Goal: Find specific page/section: Find specific page/section

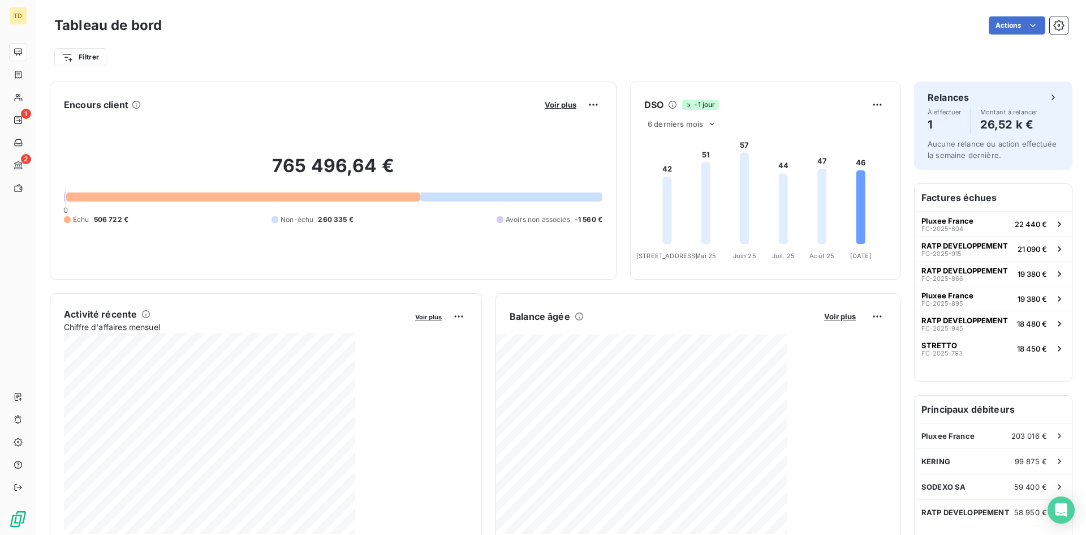
drag, startPoint x: 536, startPoint y: 63, endPoint x: 368, endPoint y: 68, distance: 168.1
click at [535, 62] on div "Filtrer" at bounding box center [561, 56] width 1014 height 21
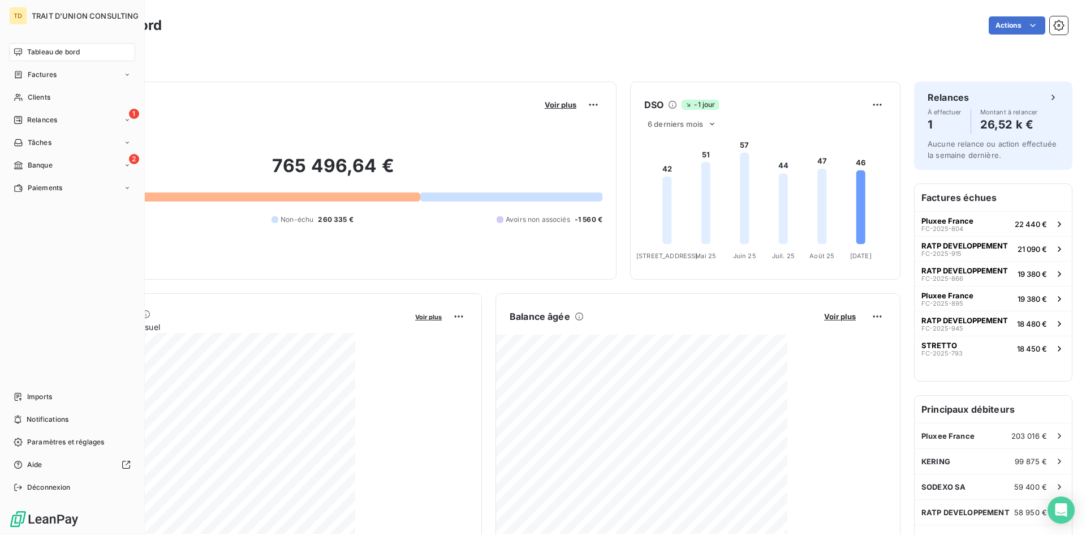
click at [22, 51] on icon at bounding box center [18, 51] width 8 height 7
click at [29, 53] on span "Tableau de bord" at bounding box center [53, 52] width 53 height 10
click at [38, 79] on span "Factures" at bounding box center [42, 75] width 29 height 10
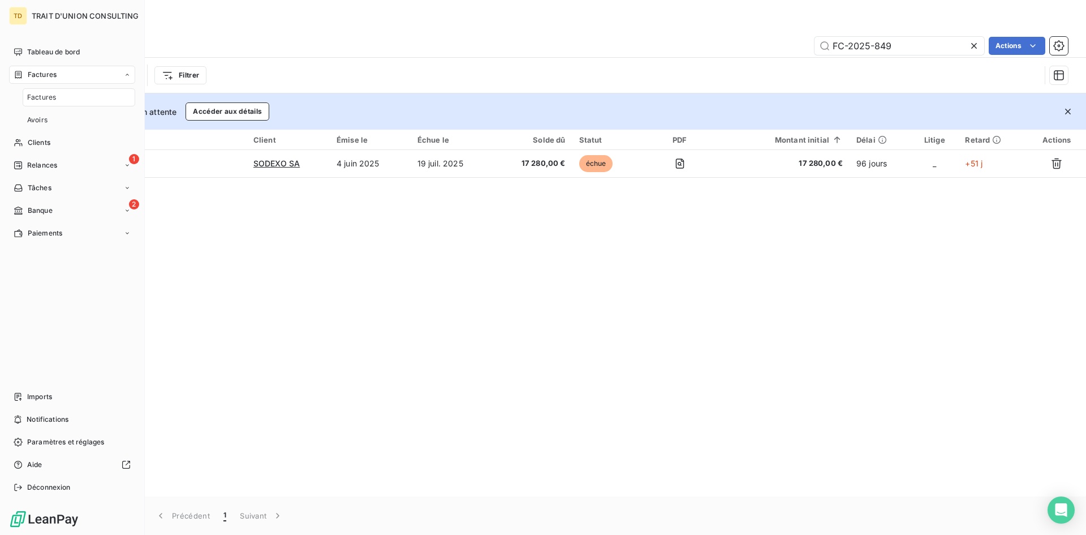
click at [28, 152] on nav "Tableau de bord Factures Factures Avoirs Clients 1 Relances Tâches 2 Banque Pai…" at bounding box center [72, 142] width 126 height 199
click at [37, 144] on span "Clients" at bounding box center [39, 142] width 23 height 10
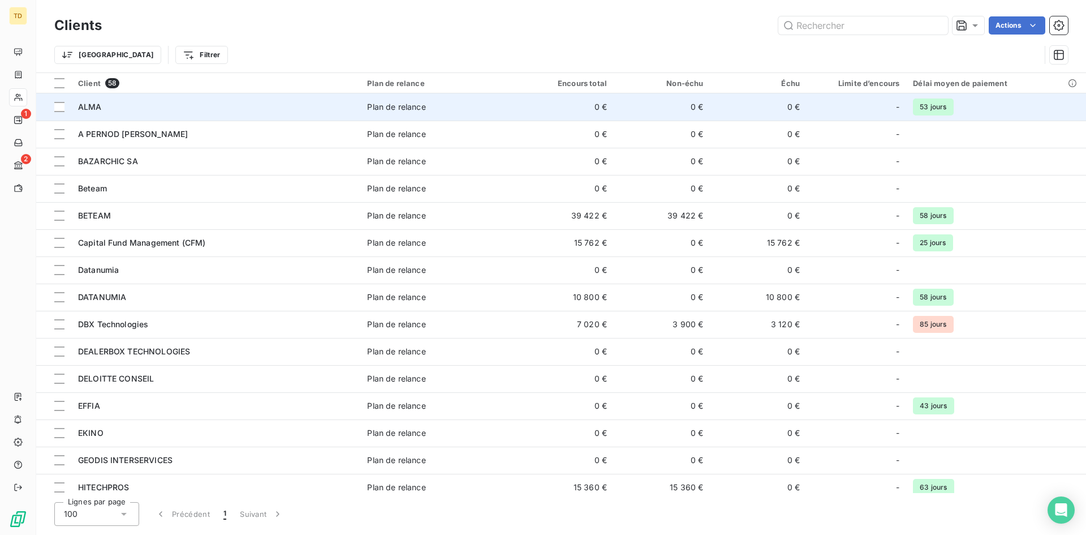
click at [92, 102] on span "ALMA" at bounding box center [90, 107] width 24 height 10
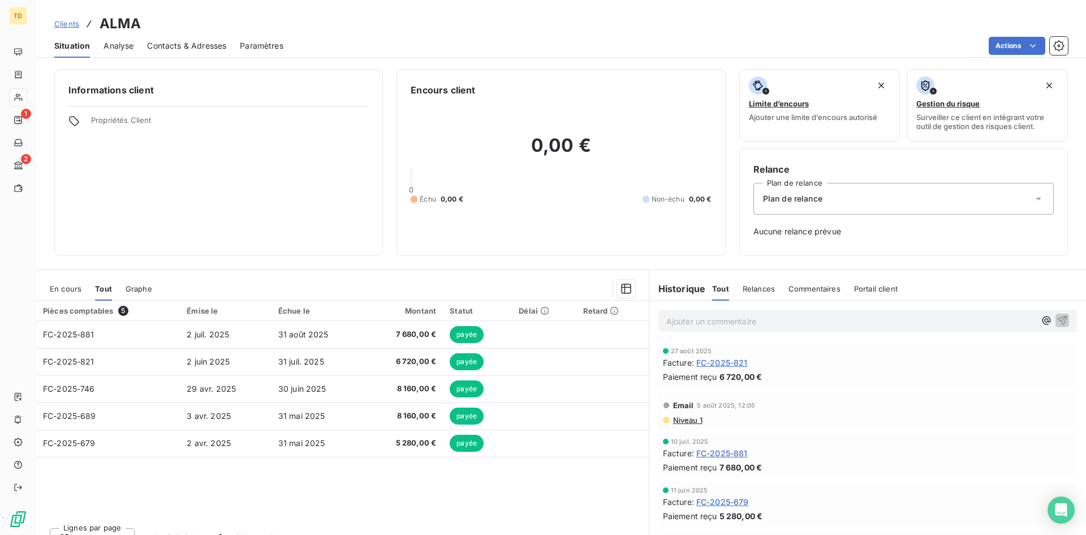
click at [114, 40] on span "Analyse" at bounding box center [119, 45] width 30 height 11
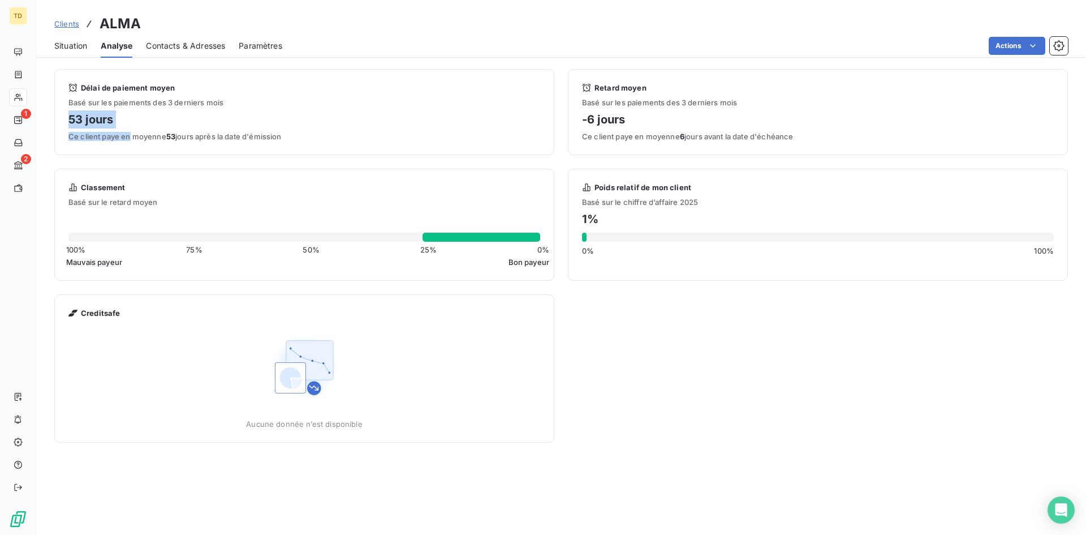
drag, startPoint x: 70, startPoint y: 114, endPoint x: 128, endPoint y: 131, distance: 60.7
click at [128, 131] on div "Délai de paiement moyen Basé sur les paiements des 3 derniers mois 53 jours Ce …" at bounding box center [304, 112] width 472 height 58
click at [129, 124] on h4 "53 jours" at bounding box center [304, 119] width 472 height 18
click at [92, 123] on h4 "53 jours" at bounding box center [304, 119] width 472 height 18
drag, startPoint x: 69, startPoint y: 123, endPoint x: 164, endPoint y: 121, distance: 95.1
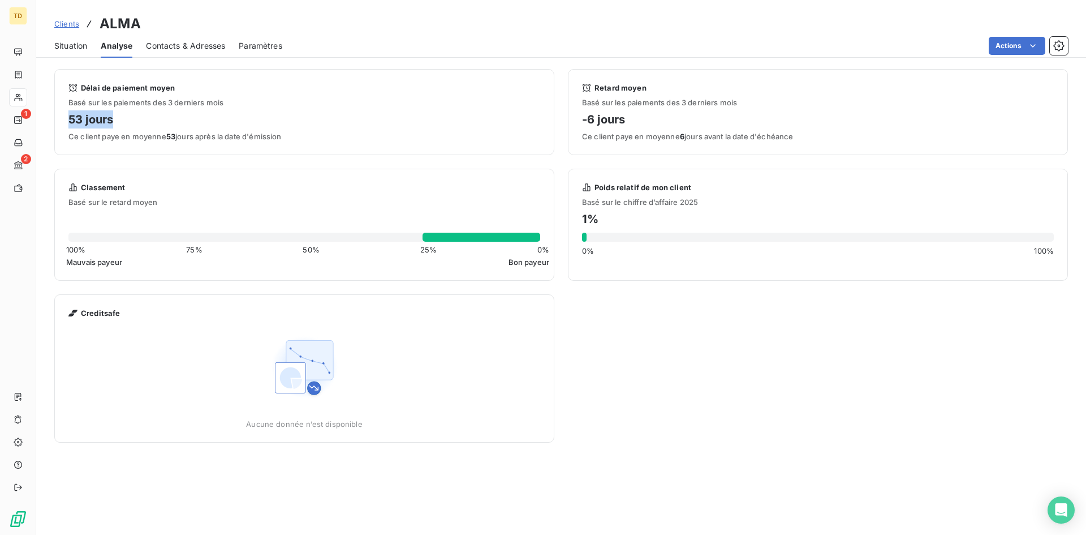
click at [164, 121] on h4 "53 jours" at bounding box center [304, 119] width 472 height 18
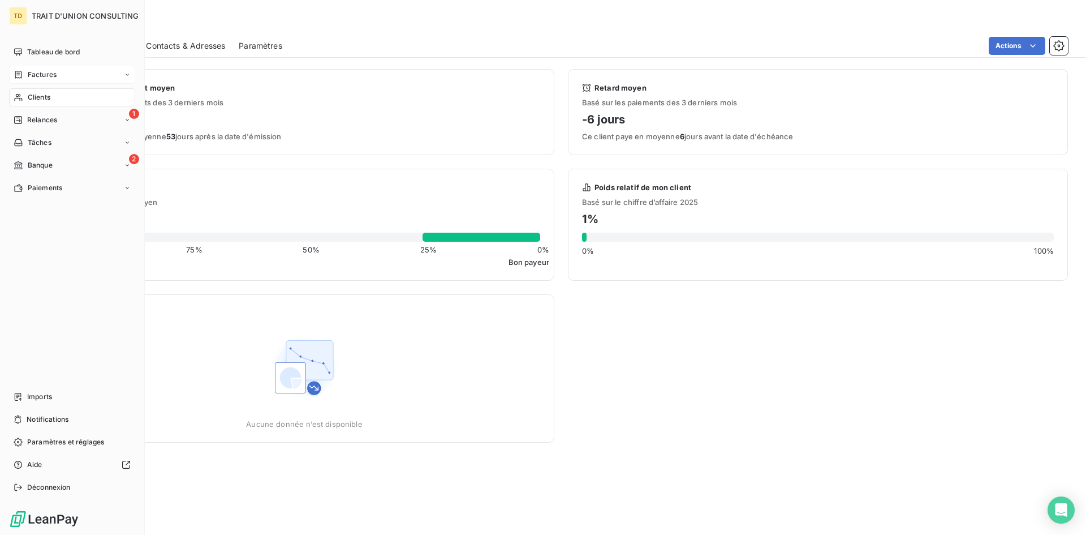
click at [28, 71] on span "Factures" at bounding box center [42, 75] width 29 height 10
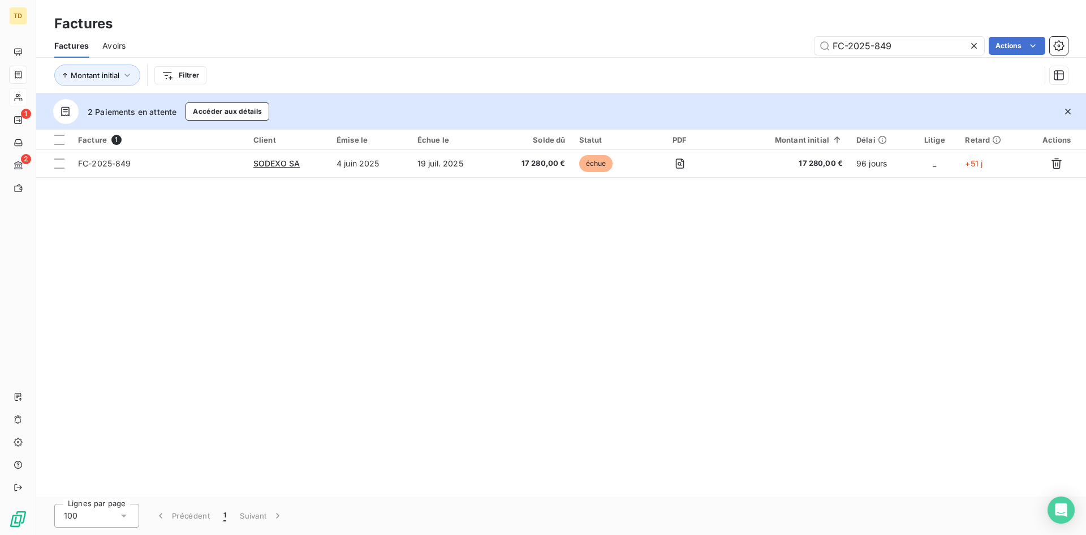
click at [600, 19] on div "Factures" at bounding box center [561, 24] width 1050 height 20
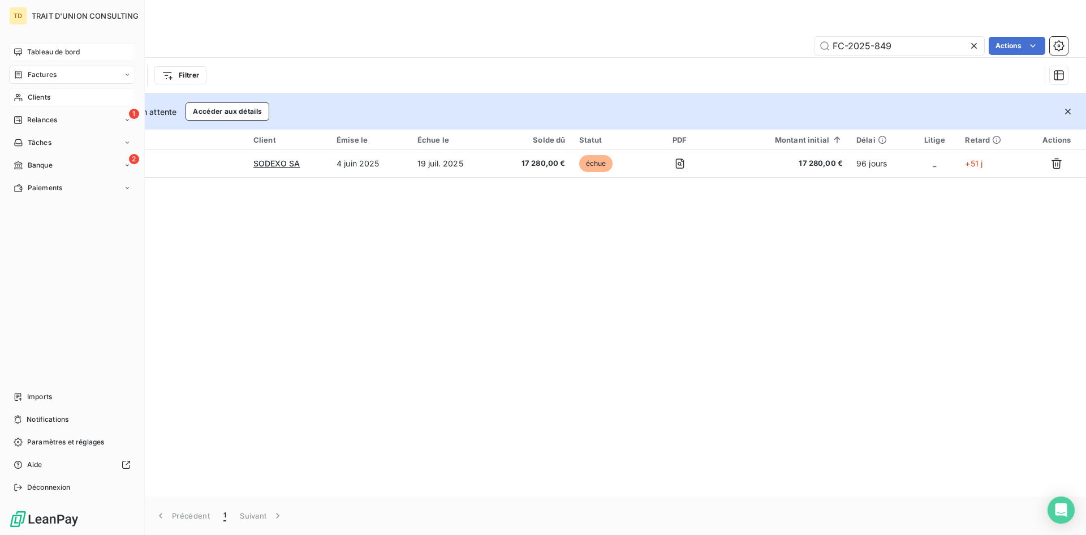
click at [45, 45] on div "Tableau de bord" at bounding box center [72, 52] width 126 height 18
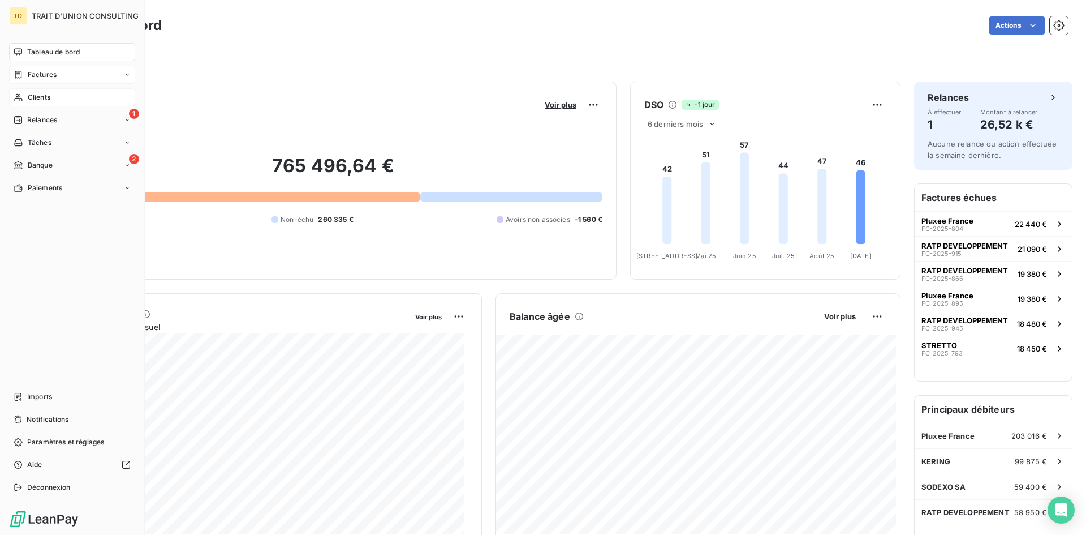
click at [40, 73] on span "Factures" at bounding box center [42, 75] width 29 height 10
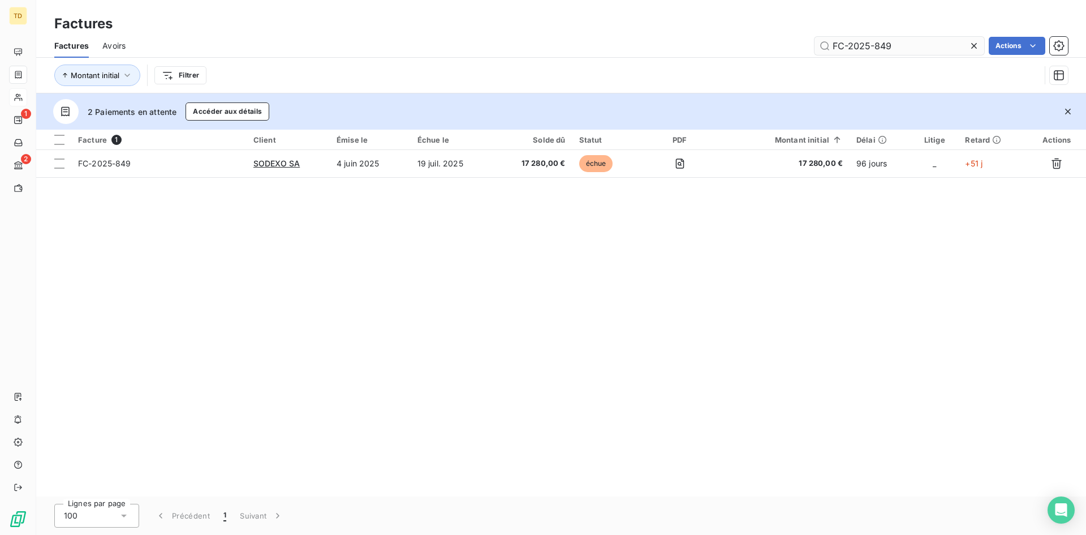
click at [923, 43] on input "FC-2025-849" at bounding box center [900, 46] width 170 height 18
click at [730, 29] on div "Factures" at bounding box center [561, 24] width 1050 height 20
click at [923, 57] on div "Factures Avoirs FC-2025-849 Actions" at bounding box center [561, 46] width 1050 height 24
click at [909, 42] on input "FC-2025-849" at bounding box center [900, 46] width 170 height 18
